Goal: Task Accomplishment & Management: Use online tool/utility

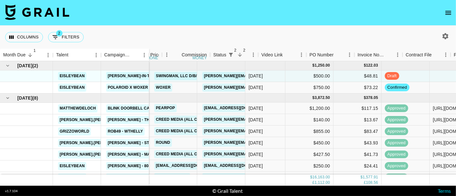
scroll to position [0, 171]
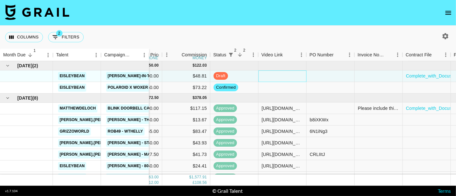
click at [281, 75] on div at bounding box center [283, 77] width 48 height 12
type input "#yMq9rPhDWA+++SpORPnUGMQ73Gw9rgENZjYiEXLXuc93j4bUR1zVPNg16kpD8Kg="
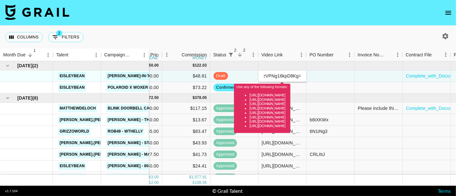
click at [283, 75] on input "#yMq9rPhDWA+++SpORPnUGMQ73Gw9rgENZjYiEXLXuc93j4bUR1zVPNg16kpD8Kg=" at bounding box center [282, 75] width 47 height 5
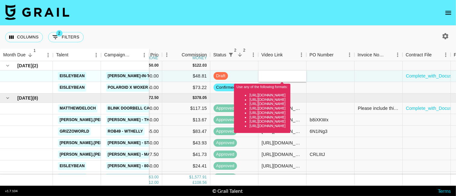
scroll to position [0, 0]
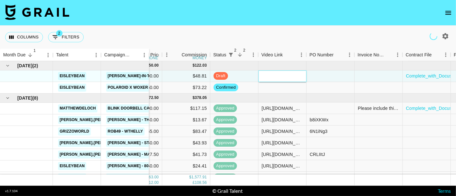
paste input "[URL][DOMAIN_NAME]"
type input "[URL][DOMAIN_NAME]"
click at [322, 82] on div at bounding box center [331, 88] width 48 height 12
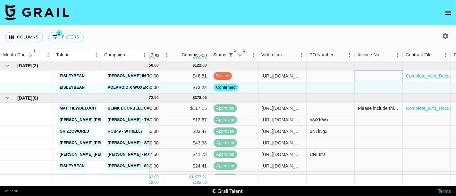
click at [373, 72] on div at bounding box center [379, 77] width 48 height 12
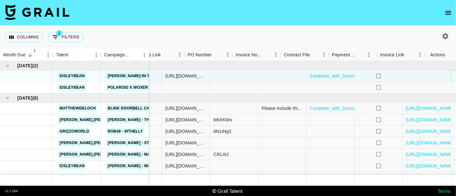
scroll to position [0, 293]
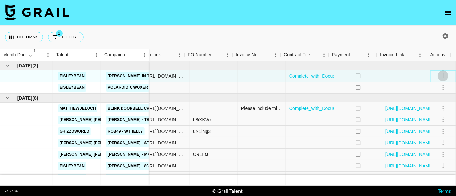
click at [440, 73] on icon "select merge strategy" at bounding box center [444, 76] width 8 height 8
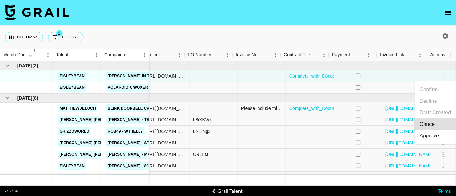
click at [430, 139] on div "Approve" at bounding box center [430, 136] width 20 height 8
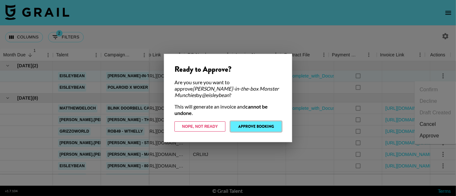
click at [255, 125] on button "Approve Booking" at bounding box center [256, 127] width 51 height 10
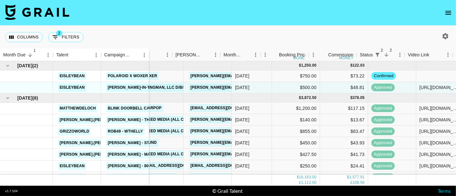
scroll to position [0, 12]
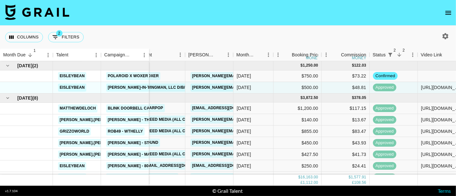
click at [383, 30] on div "Columns 2 Filters + Booking" at bounding box center [228, 37] width 456 height 23
